Goal: Task Accomplishment & Management: Manage account settings

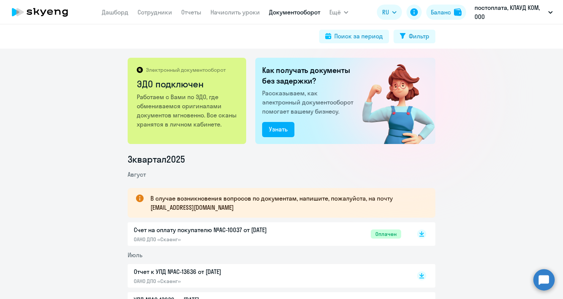
click at [40, 18] on icon at bounding box center [39, 12] width 67 height 19
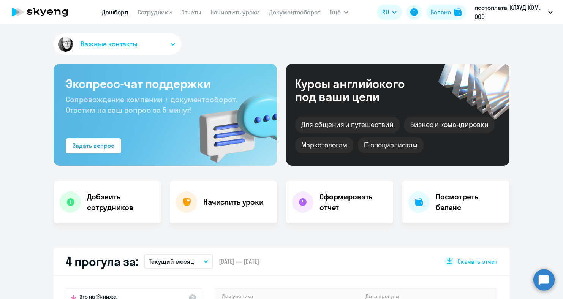
select select "30"
click at [162, 12] on link "Сотрудники" at bounding box center [154, 12] width 35 height 8
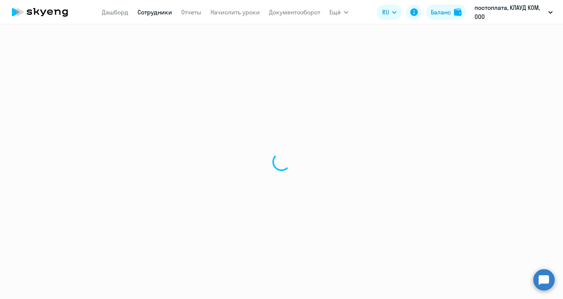
select select "30"
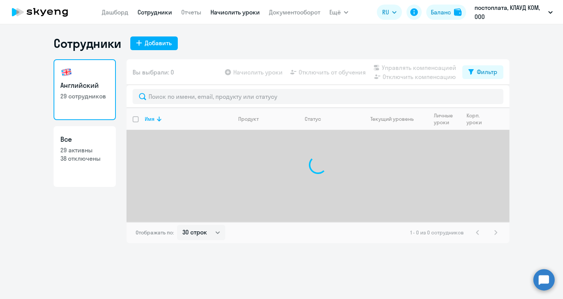
click at [235, 12] on link "Начислить уроки" at bounding box center [234, 12] width 49 height 8
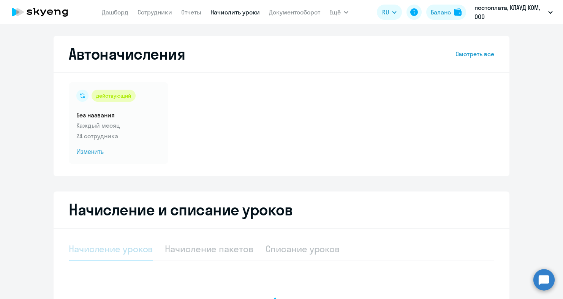
select select "10"
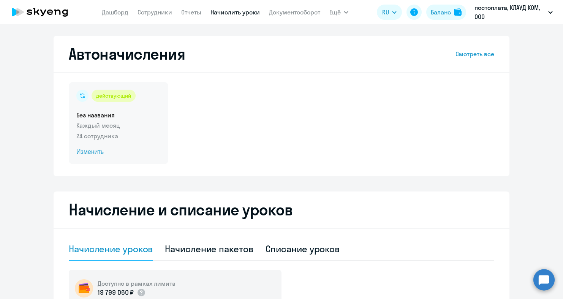
click at [102, 152] on span "Изменить" at bounding box center [118, 151] width 84 height 9
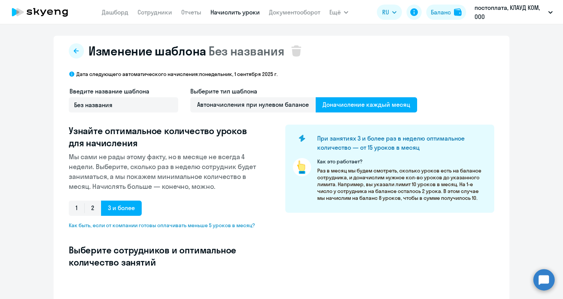
select select "10"
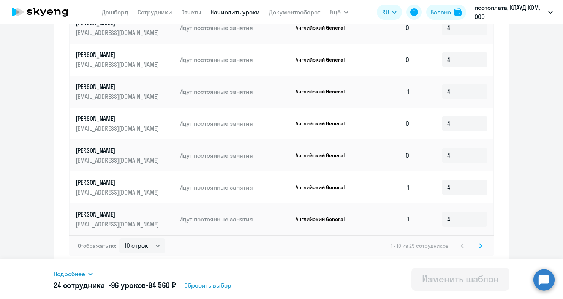
scroll to position [407, 0]
click at [476, 249] on svg-icon at bounding box center [480, 245] width 9 height 9
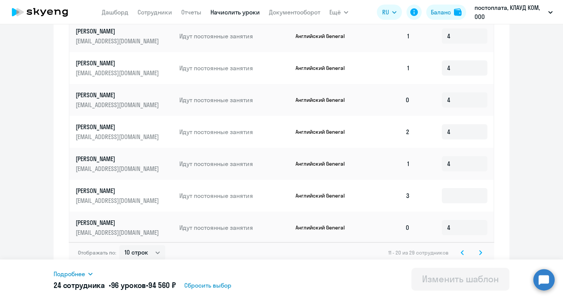
click at [480, 250] on icon at bounding box center [480, 252] width 3 height 5
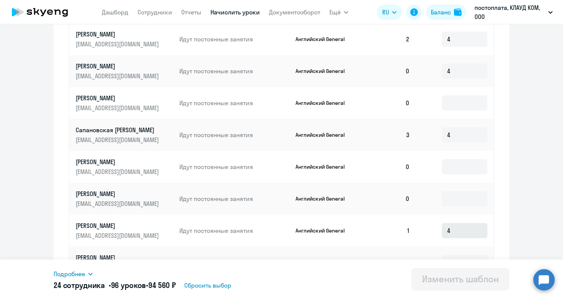
scroll to position [298, 0]
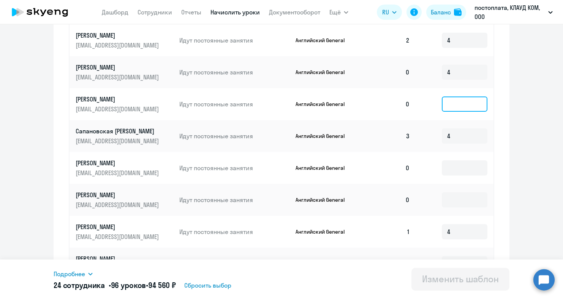
click at [464, 107] on input at bounding box center [464, 103] width 46 height 15
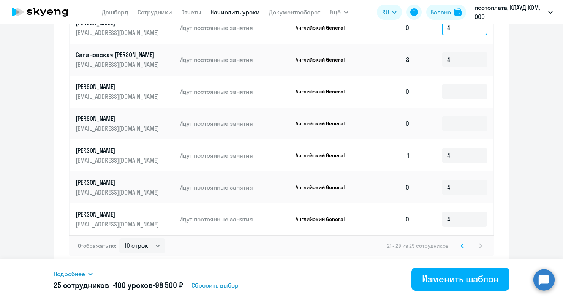
scroll to position [375, 0]
type input "4"
click at [458, 246] on svg-icon at bounding box center [461, 245] width 9 height 9
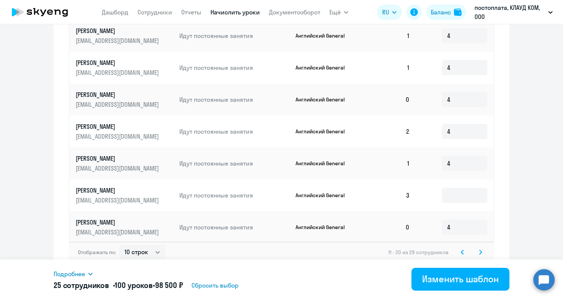
scroll to position [407, 0]
click at [479, 250] on icon at bounding box center [480, 252] width 3 height 5
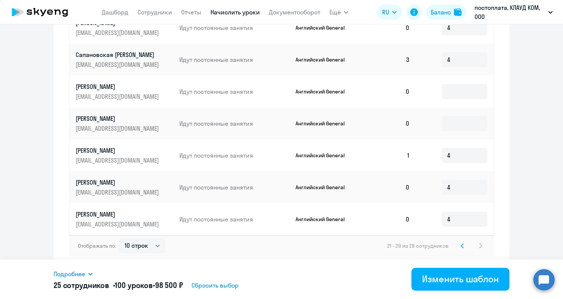
scroll to position [375, 0]
click at [463, 247] on icon at bounding box center [462, 245] width 2 height 4
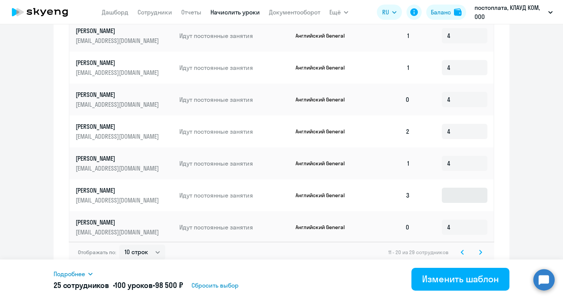
scroll to position [407, 0]
click at [449, 190] on input at bounding box center [464, 195] width 46 height 15
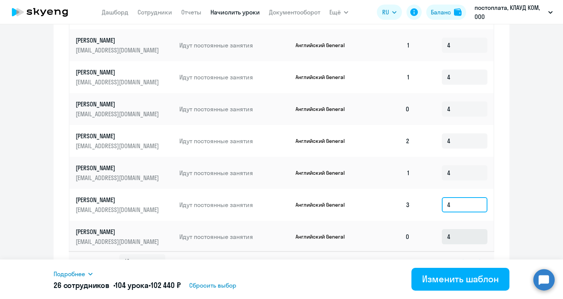
scroll to position [393, 0]
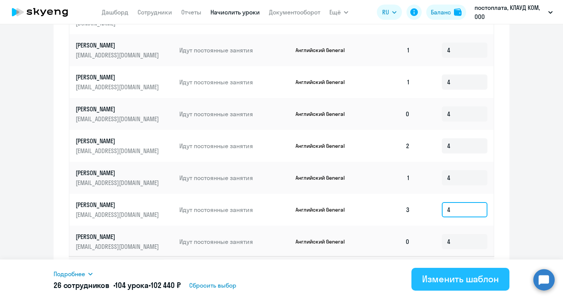
type input "4"
click at [457, 274] on div "Изменить шаблон" at bounding box center [460, 279] width 77 height 12
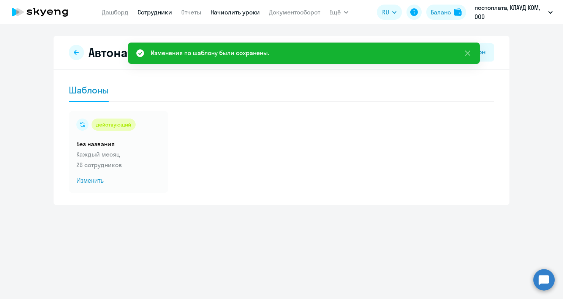
click at [148, 15] on link "Сотрудники" at bounding box center [154, 12] width 35 height 8
select select "30"
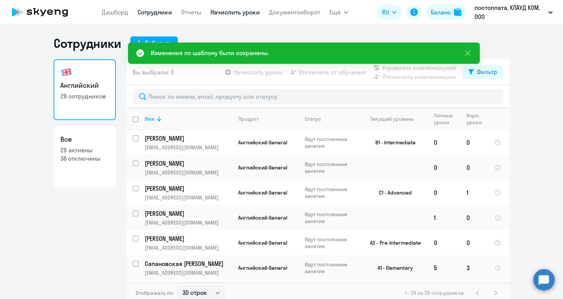
click at [248, 16] on link "Начислить уроки" at bounding box center [234, 12] width 49 height 8
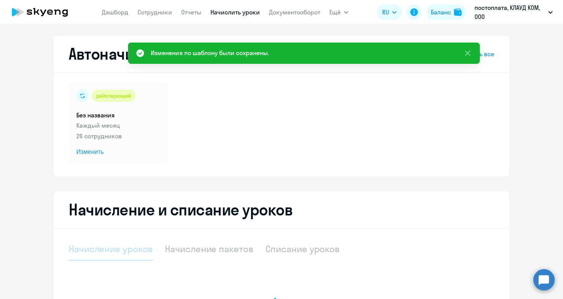
select select "10"
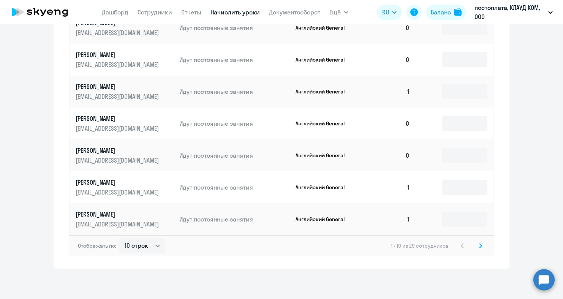
scroll to position [448, 0]
click at [476, 247] on svg-icon at bounding box center [480, 245] width 9 height 9
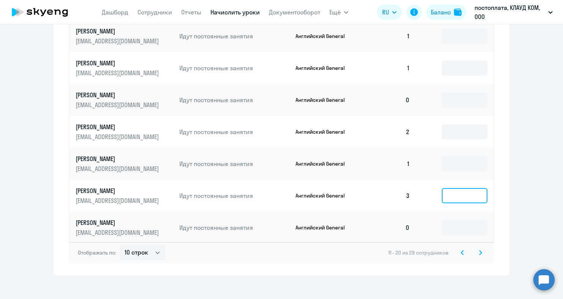
click at [446, 189] on input at bounding box center [464, 195] width 46 height 15
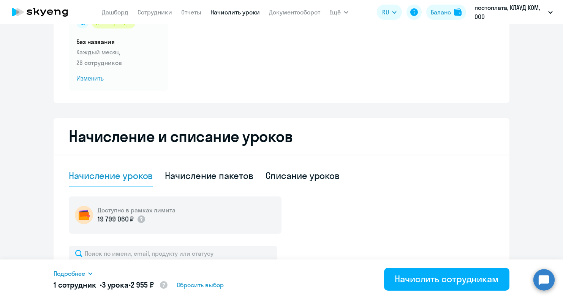
scroll to position [114, 0]
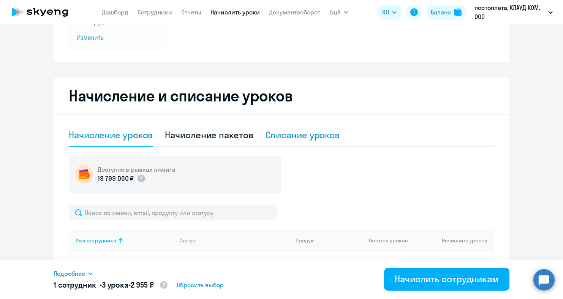
type input "3"
click at [296, 132] on div "Списание уроков" at bounding box center [302, 135] width 74 height 12
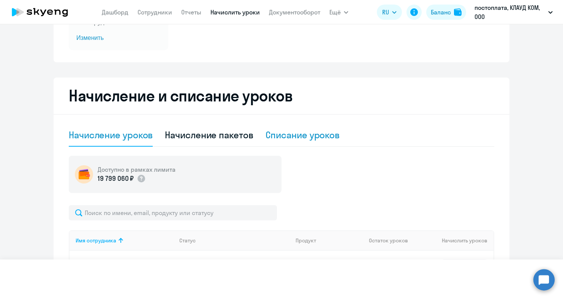
select select "10"
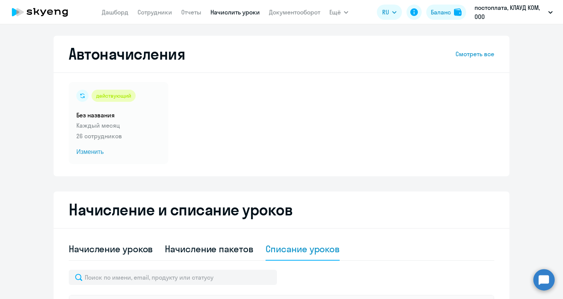
scroll to position [0, 0]
click at [65, 7] on icon at bounding box center [39, 12] width 67 height 19
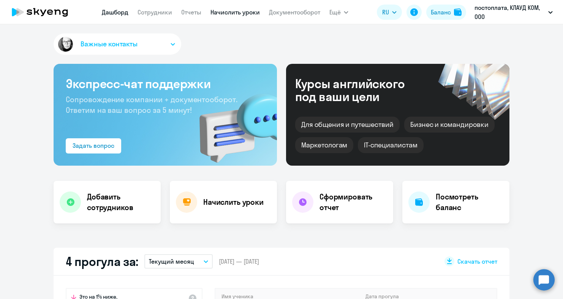
click at [241, 8] on link "Начислить уроки" at bounding box center [234, 12] width 49 height 8
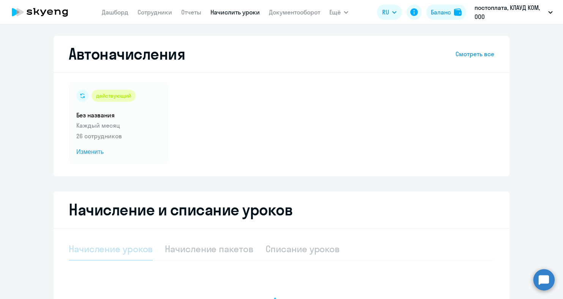
select select "10"
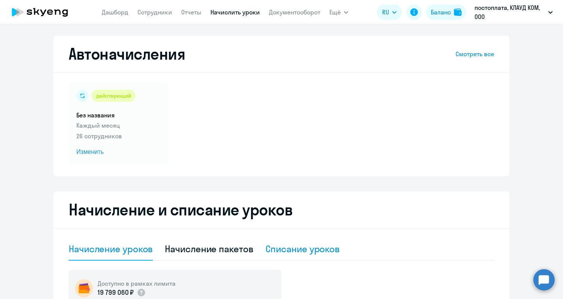
click at [300, 242] on div "Списание уроков" at bounding box center [302, 249] width 74 height 23
select select "10"
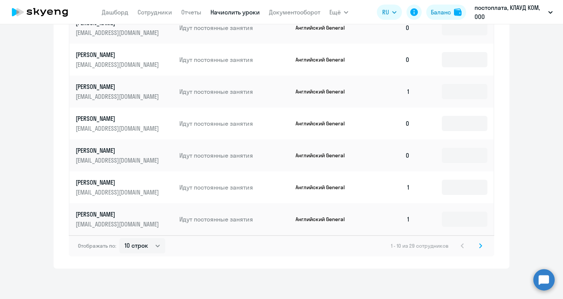
scroll to position [399, 0]
click at [477, 245] on svg-icon at bounding box center [480, 245] width 9 height 9
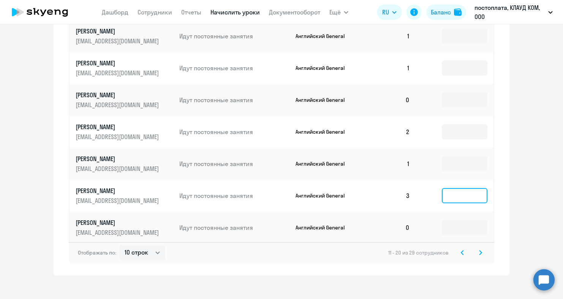
click at [454, 188] on input at bounding box center [464, 195] width 46 height 15
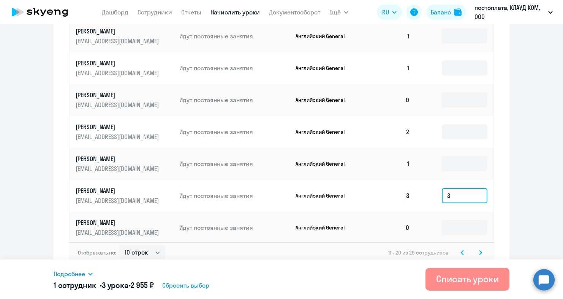
type input "3"
click at [461, 283] on div "Списать уроки" at bounding box center [467, 279] width 63 height 12
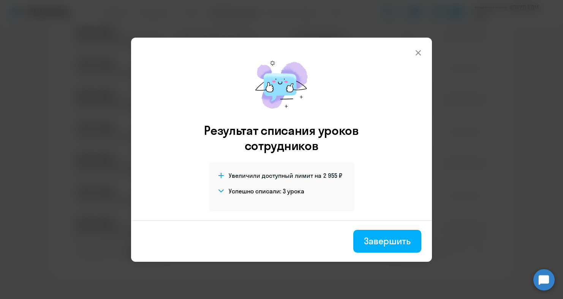
click at [419, 52] on icon at bounding box center [417, 52] width 5 height 5
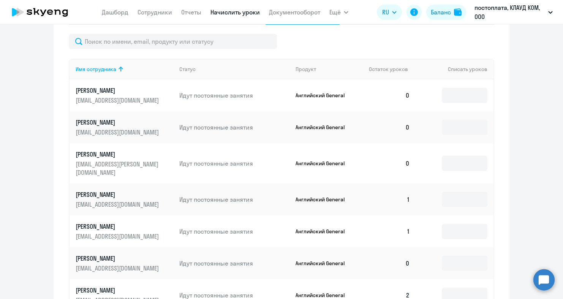
scroll to position [153, 0]
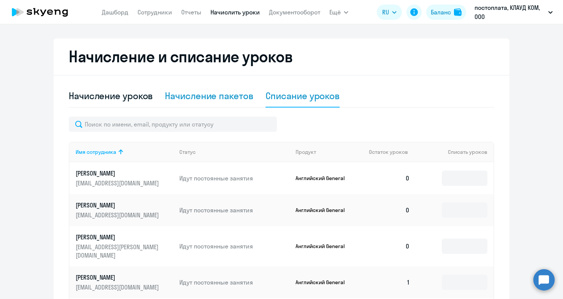
click at [185, 95] on div "Начисление пакетов" at bounding box center [209, 96] width 88 height 12
select select "10"
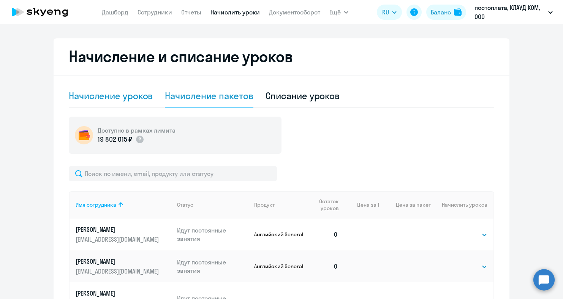
click at [125, 99] on div "Начисление уроков" at bounding box center [111, 96] width 84 height 12
select select "10"
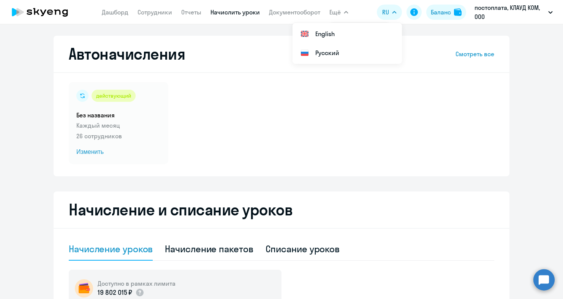
scroll to position [0, 0]
click at [56, 13] on icon at bounding box center [57, 11] width 6 height 5
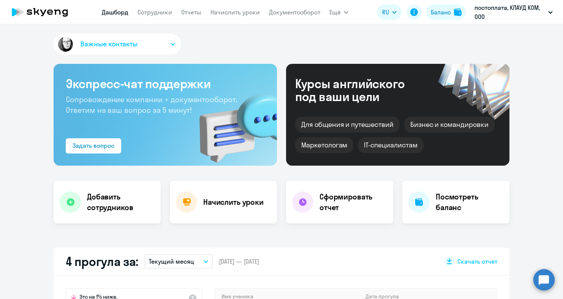
select select "30"
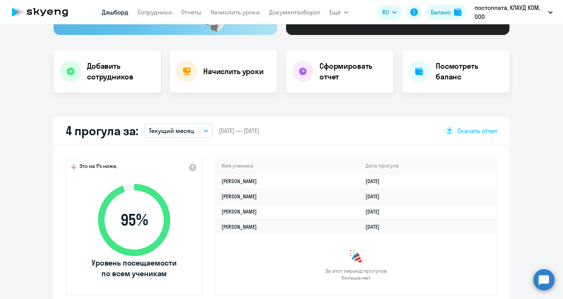
scroll to position [136, 0]
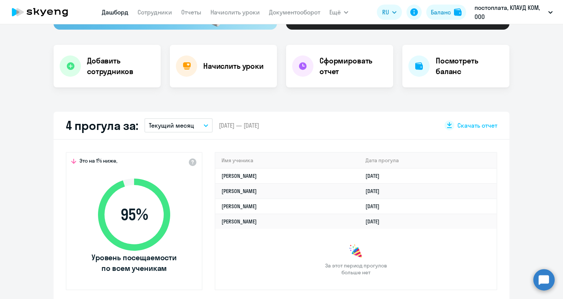
click at [192, 125] on p "Текущий месяц" at bounding box center [171, 125] width 45 height 9
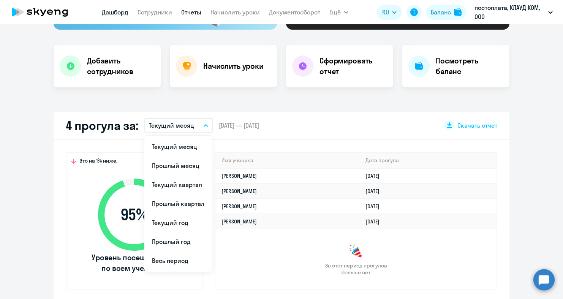
click at [197, 15] on link "Отчеты" at bounding box center [191, 12] width 20 height 8
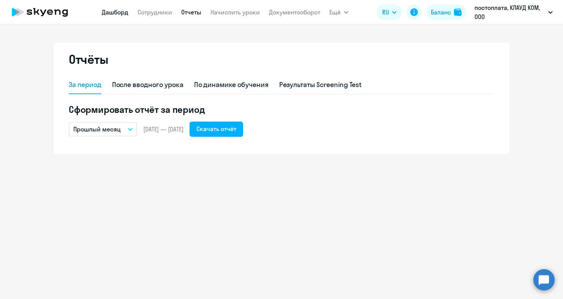
click at [128, 13] on link "Дашборд" at bounding box center [115, 12] width 27 height 8
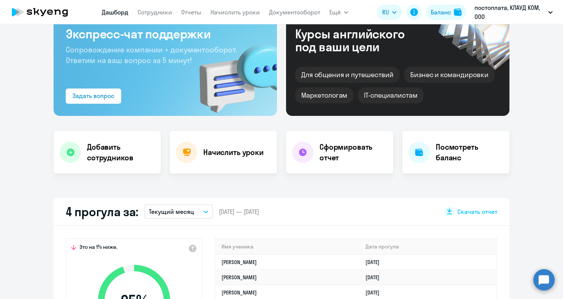
scroll to position [53, 0]
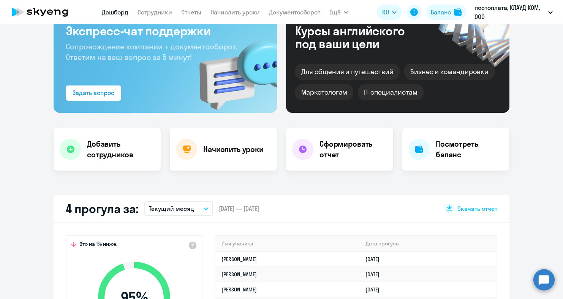
select select "30"
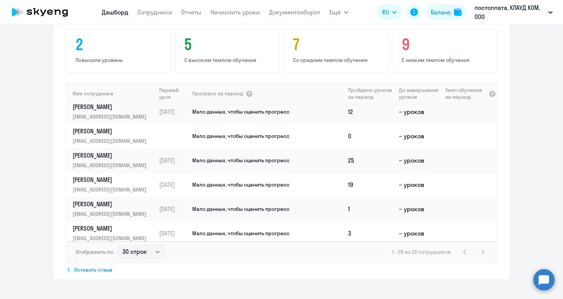
scroll to position [501, 0]
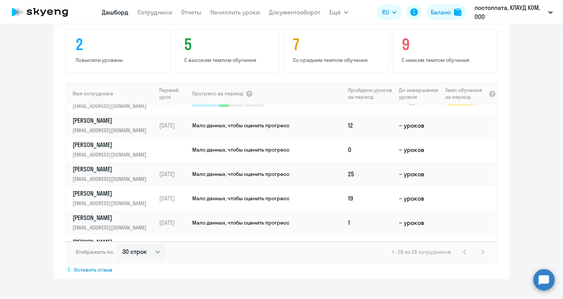
click at [231, 18] on nav "[PERSON_NAME] Отчеты Начислить уроки Документооборот" at bounding box center [211, 12] width 218 height 15
click at [231, 15] on link "Начислить уроки" at bounding box center [234, 12] width 49 height 8
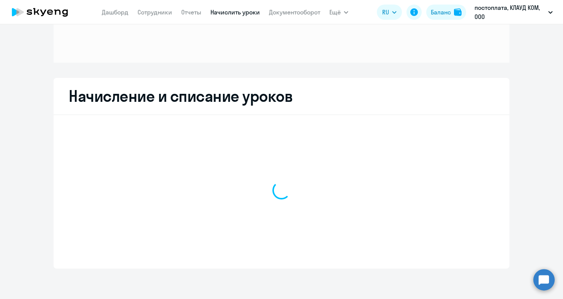
scroll to position [82, 0]
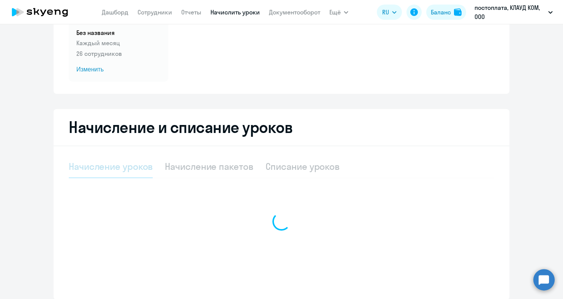
select select "10"
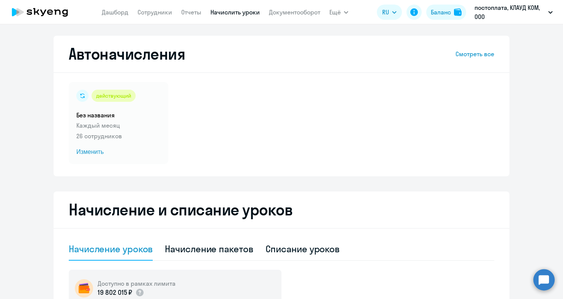
scroll to position [0, 0]
click at [92, 150] on span "Изменить" at bounding box center [118, 151] width 84 height 9
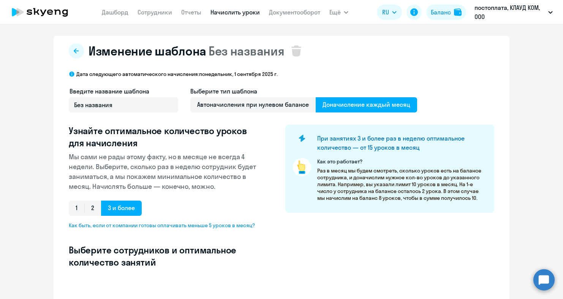
select select "10"
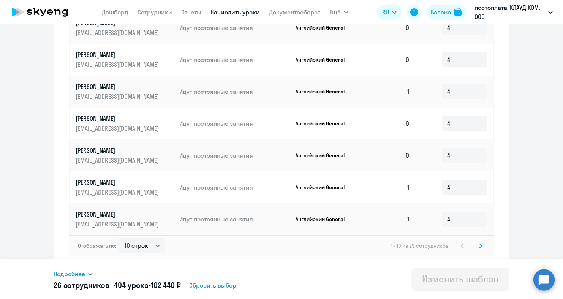
scroll to position [407, 0]
click at [479, 246] on icon at bounding box center [480, 245] width 3 height 5
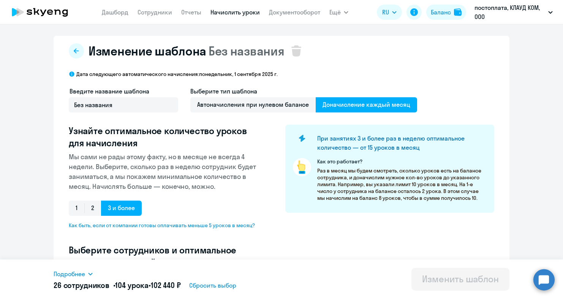
scroll to position [0, 0]
